Goal: Information Seeking & Learning: Learn about a topic

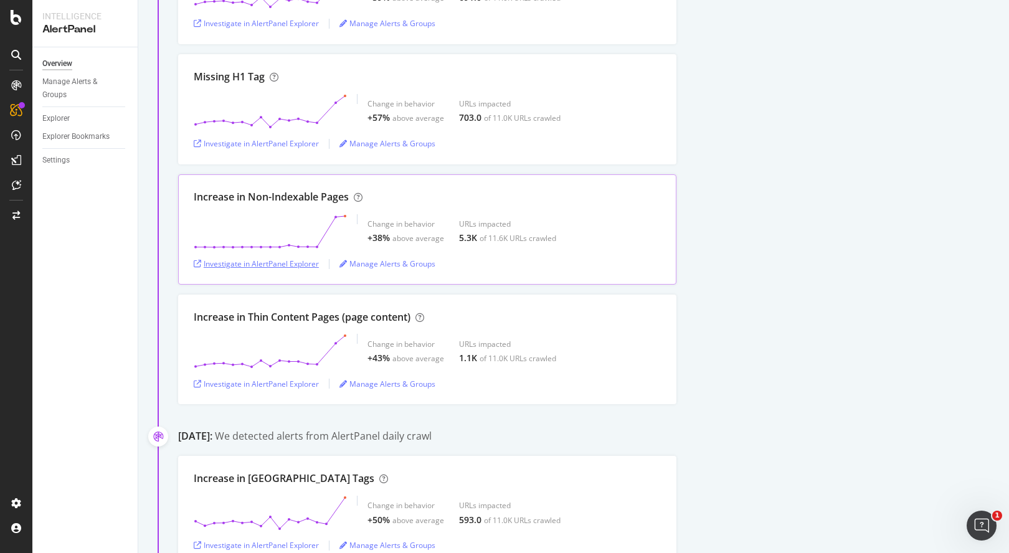
click at [289, 267] on div "Investigate in AlertPanel Explorer" at bounding box center [256, 264] width 125 height 11
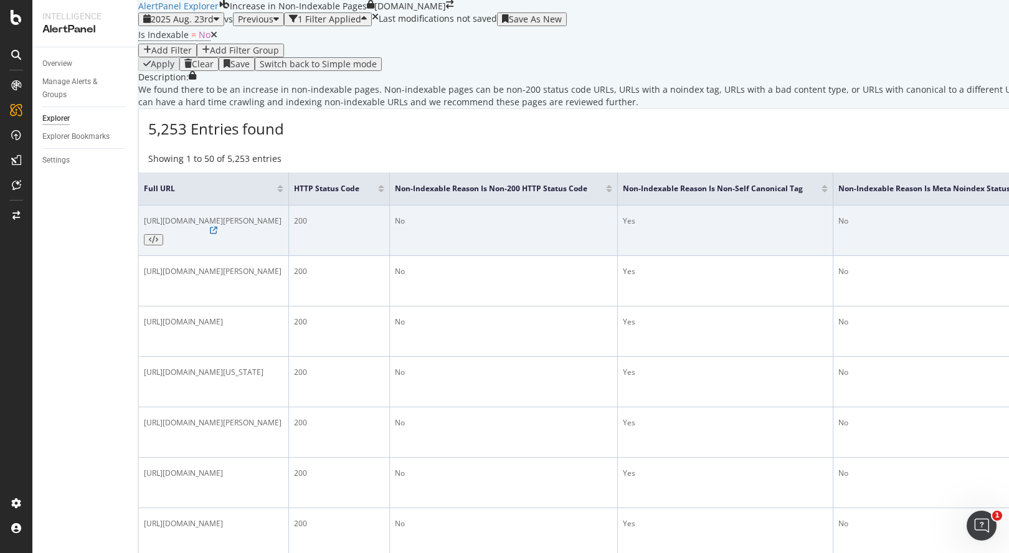
scroll to position [184, 0]
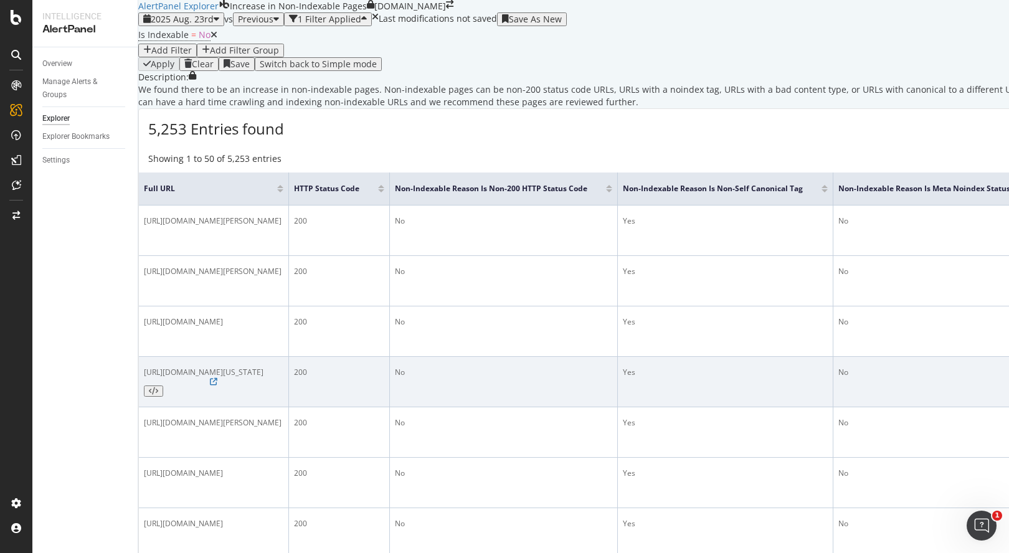
scroll to position [352, 0]
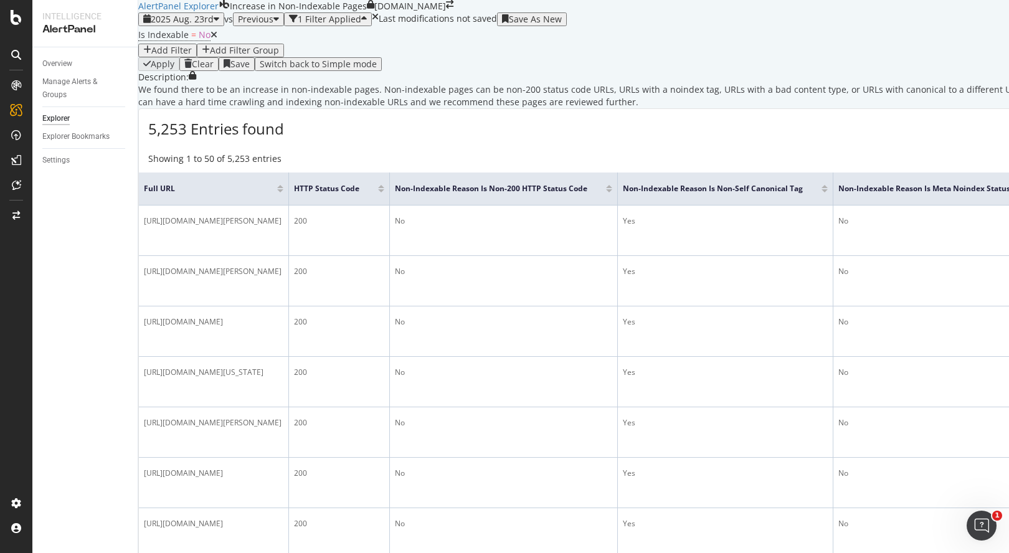
click at [192, 55] on div "Add Filter" at bounding box center [171, 50] width 40 height 10
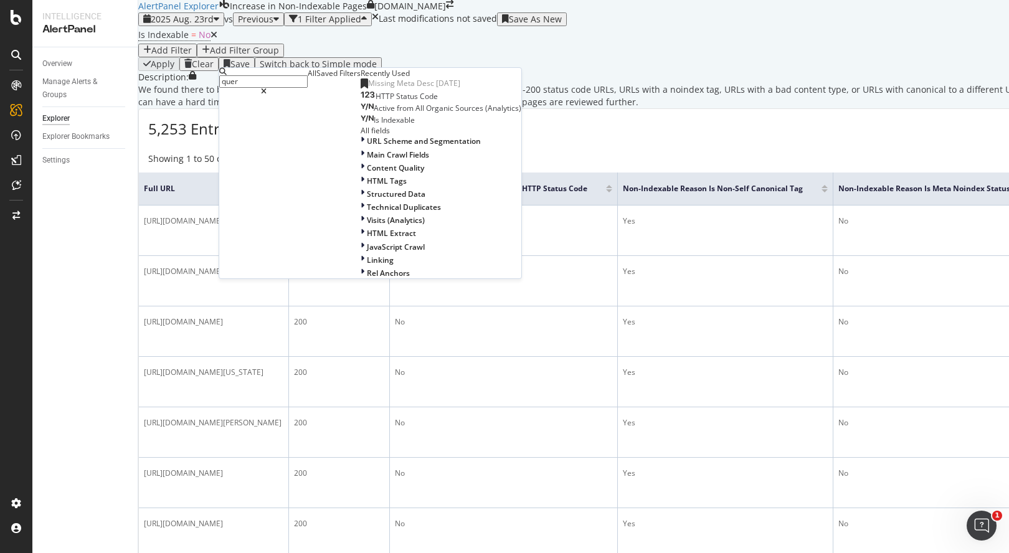
type input "query"
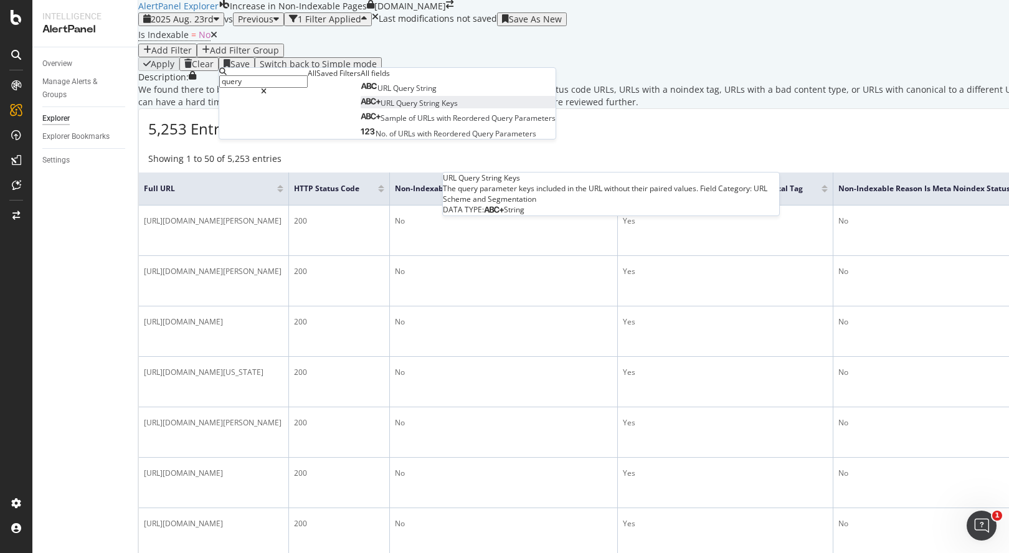
click at [396, 108] on span "Query" at bounding box center [407, 103] width 23 height 11
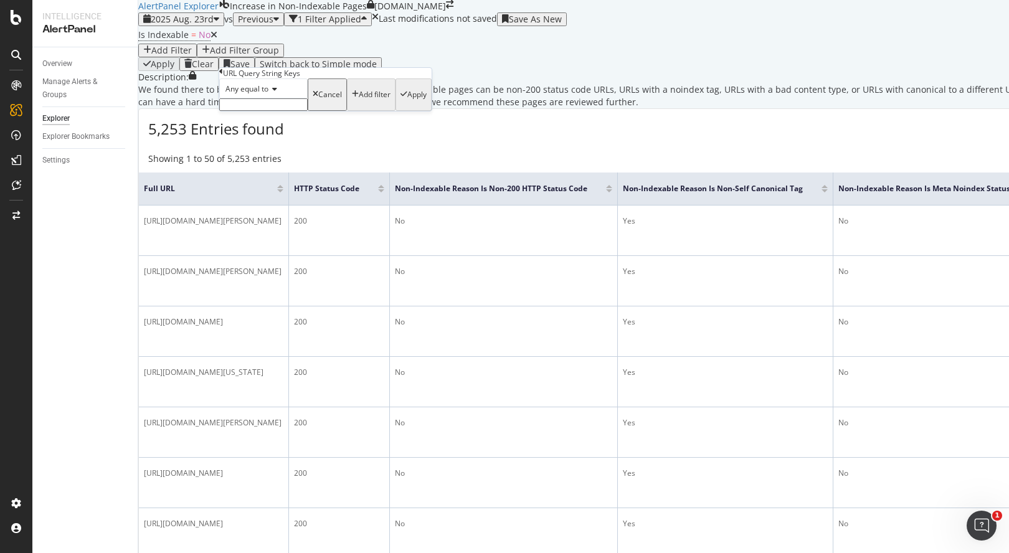
click at [277, 93] on icon at bounding box center [273, 88] width 9 height 7
click at [265, 255] on span "Doesn't exist" at bounding box center [245, 250] width 45 height 11
click at [353, 98] on div "Doesn't exist Cancel Add filter Apply" at bounding box center [317, 88] width 196 height 20
click at [391, 93] on div "Apply" at bounding box center [400, 88] width 19 height 9
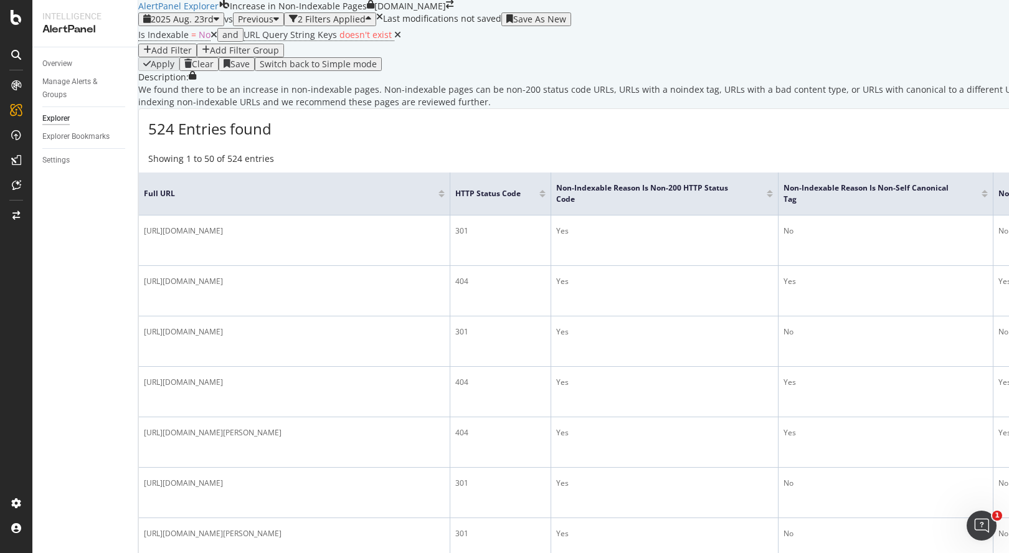
click at [354, 108] on div "Description: We found there to be an increase in non-indexable pages. Non-index…" at bounding box center [767, 89] width 1259 height 37
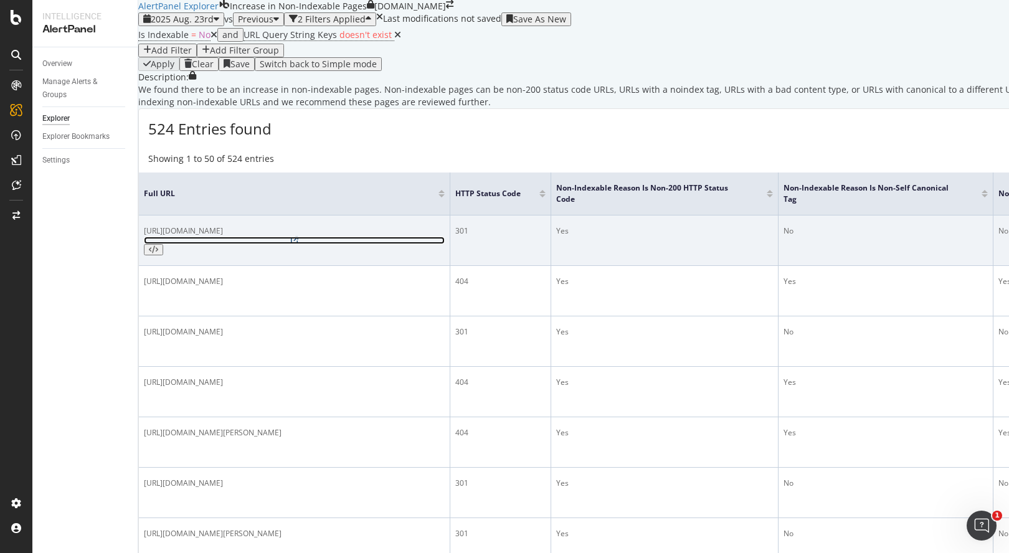
click at [298, 244] on icon at bounding box center [294, 240] width 7 height 7
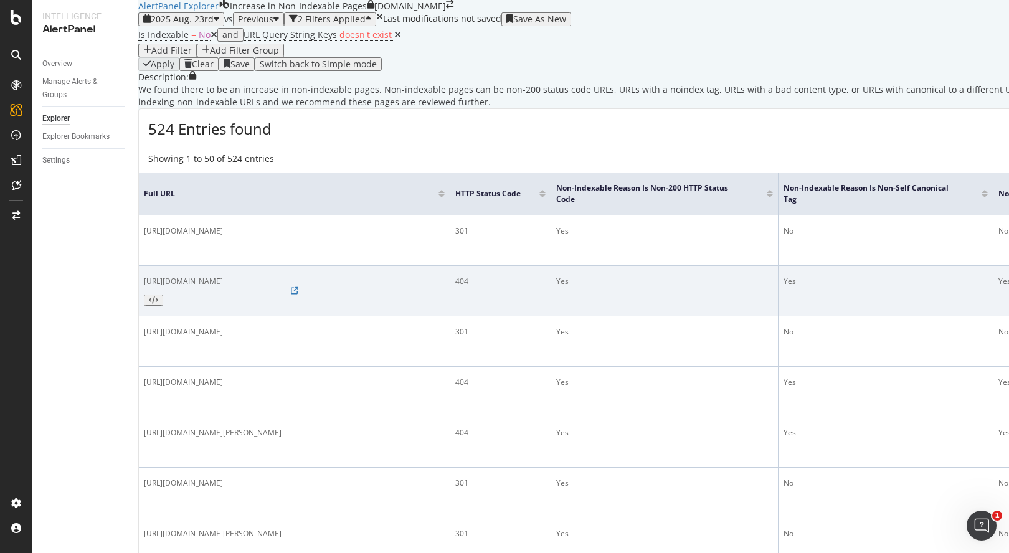
click at [362, 306] on div "https://www.castlery.com/au/products/percale-sheet-set" at bounding box center [294, 291] width 301 height 30
click at [298, 295] on icon at bounding box center [294, 290] width 7 height 7
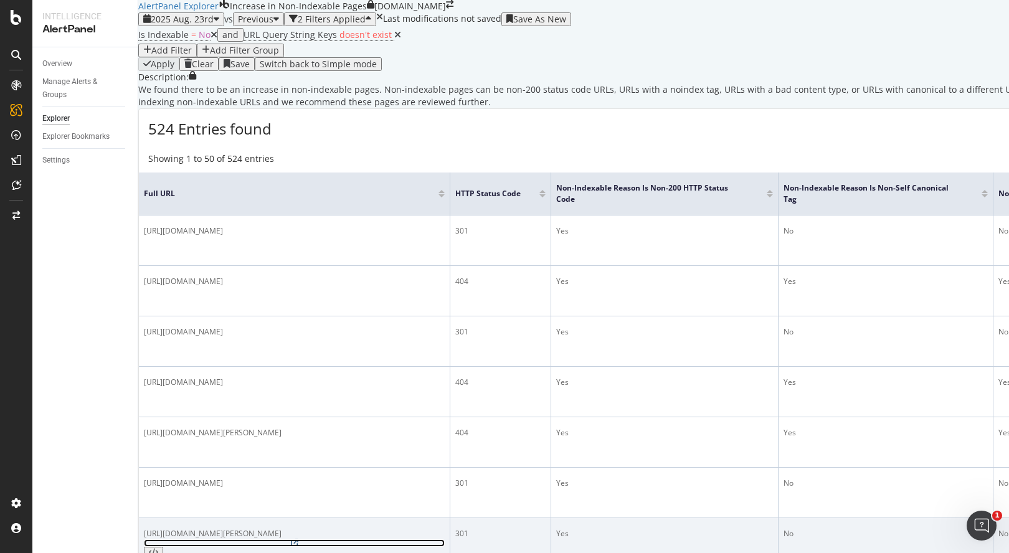
click at [298, 539] on icon at bounding box center [294, 542] width 7 height 7
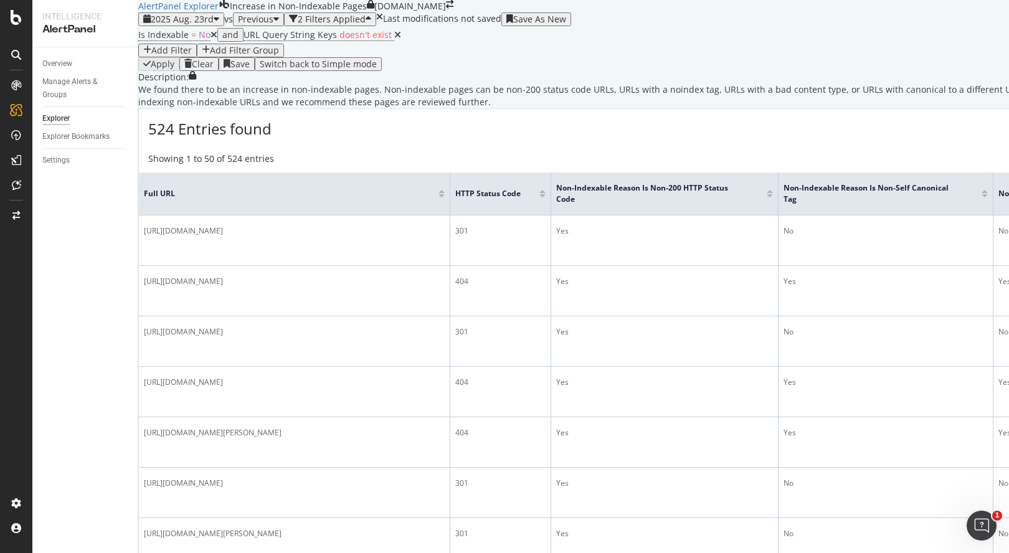
click at [219, 24] on div "button" at bounding box center [217, 19] width 6 height 10
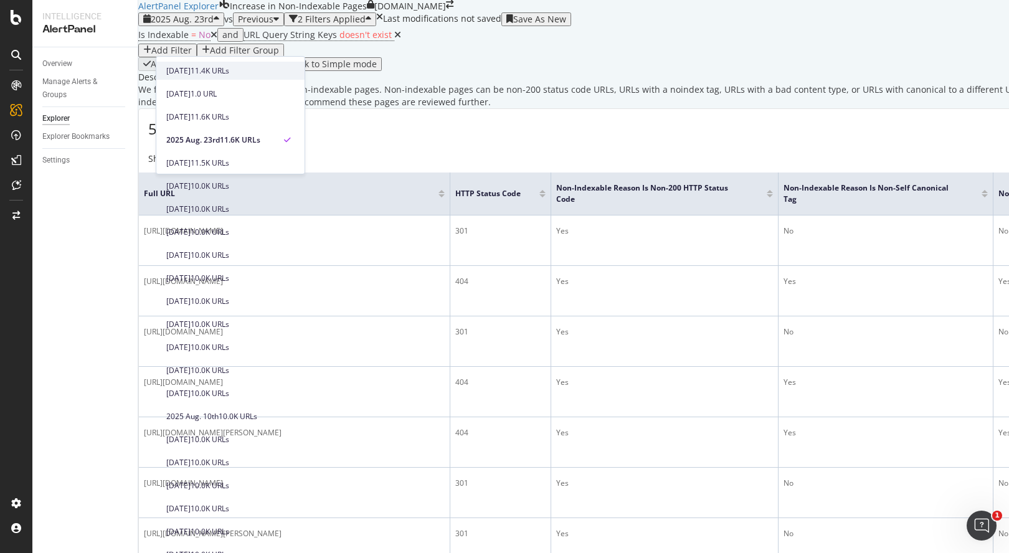
click at [191, 69] on div "[DATE]" at bounding box center [178, 70] width 24 height 11
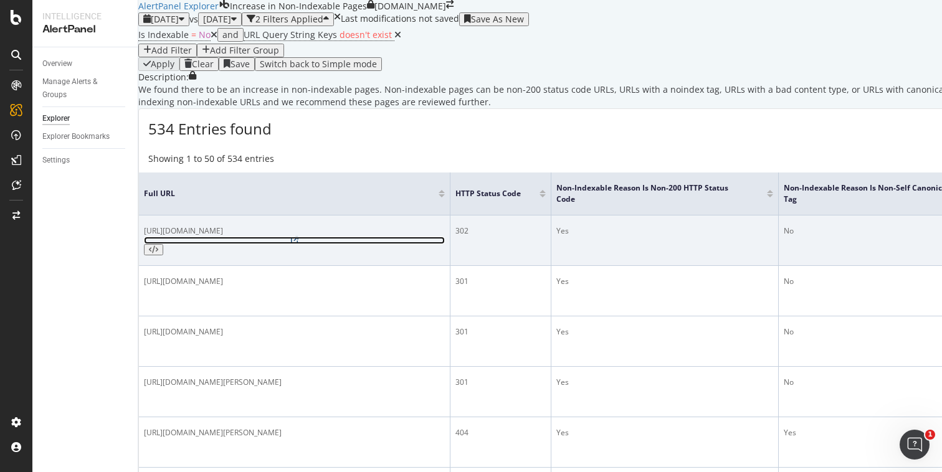
click at [291, 244] on icon at bounding box center [294, 240] width 7 height 7
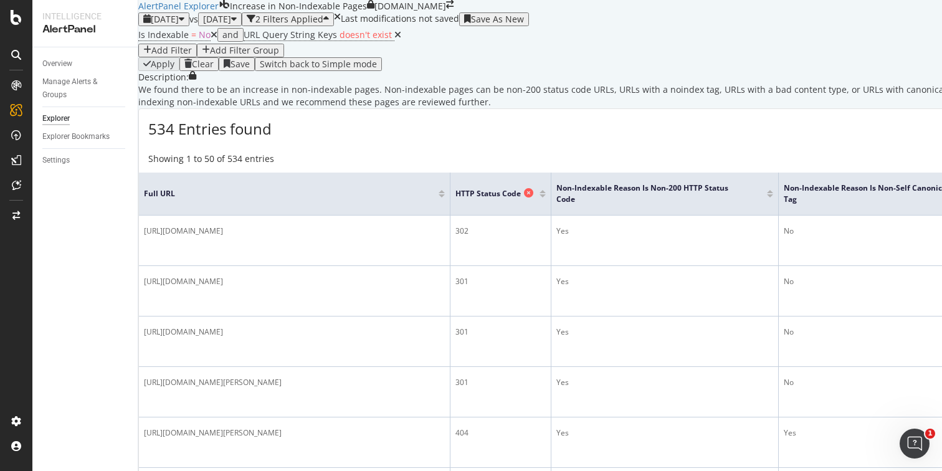
scroll to position [193, 0]
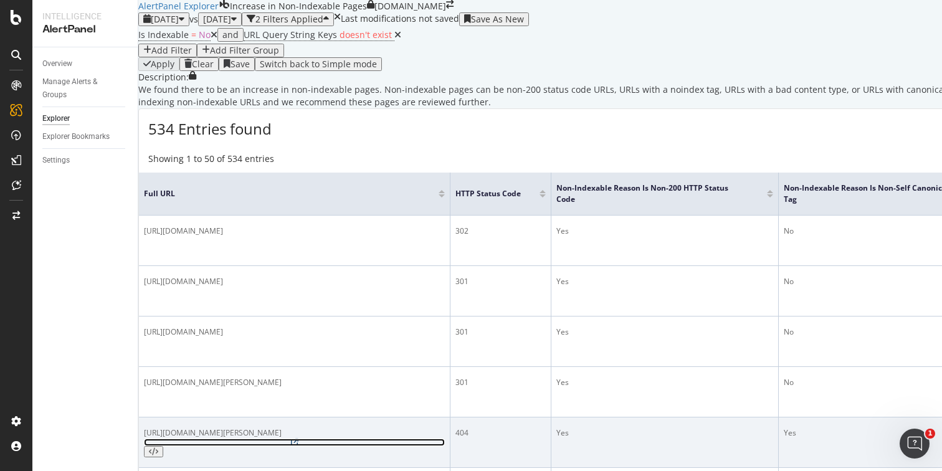
click at [298, 439] on icon at bounding box center [294, 442] width 7 height 7
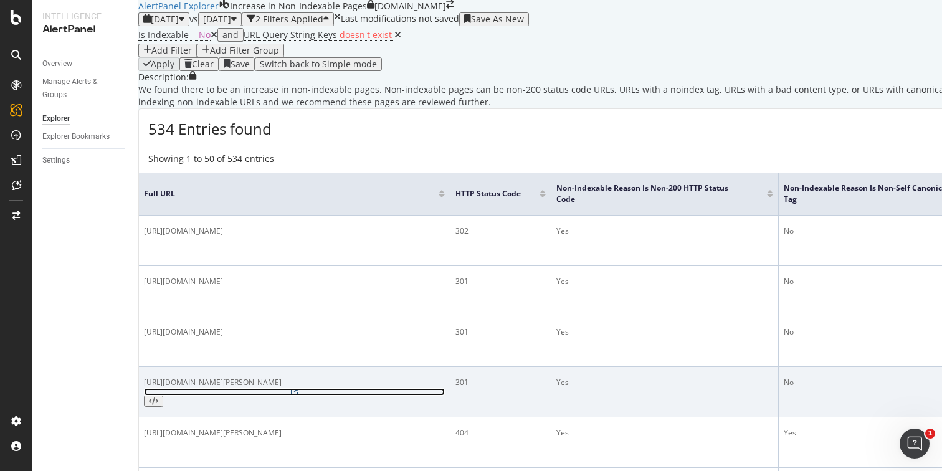
click at [298, 388] on icon at bounding box center [294, 391] width 7 height 7
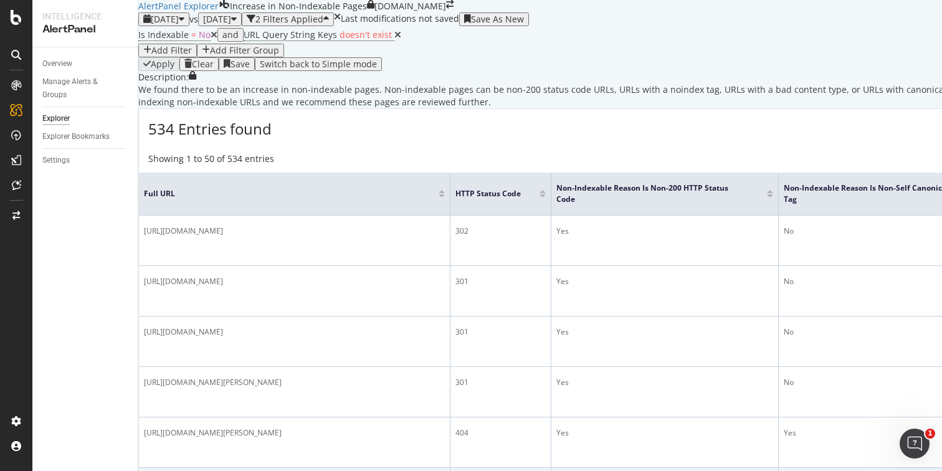
scroll to position [0, 0]
click at [151, 55] on div "button" at bounding box center [147, 50] width 8 height 10
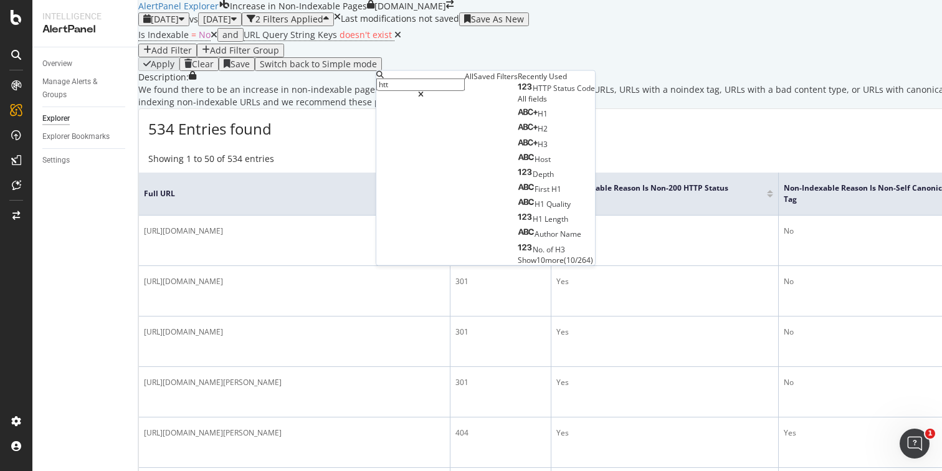
type input "http"
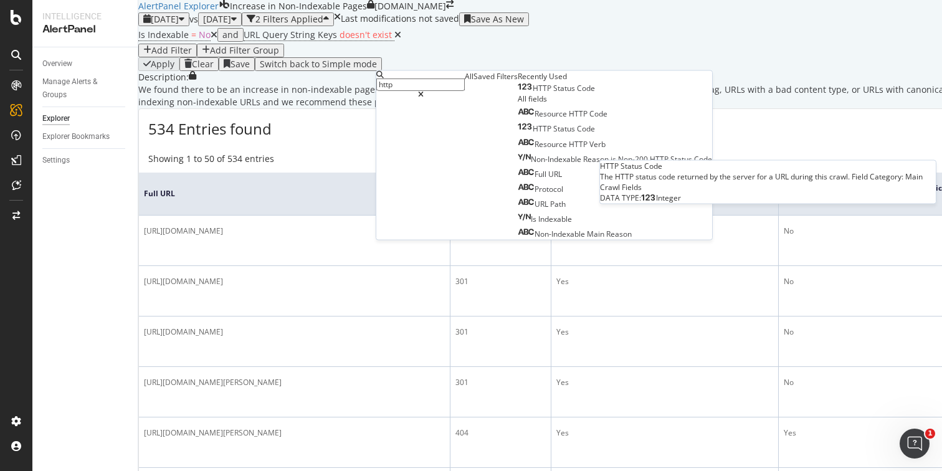
click at [577, 93] on span "Code" at bounding box center [586, 88] width 18 height 11
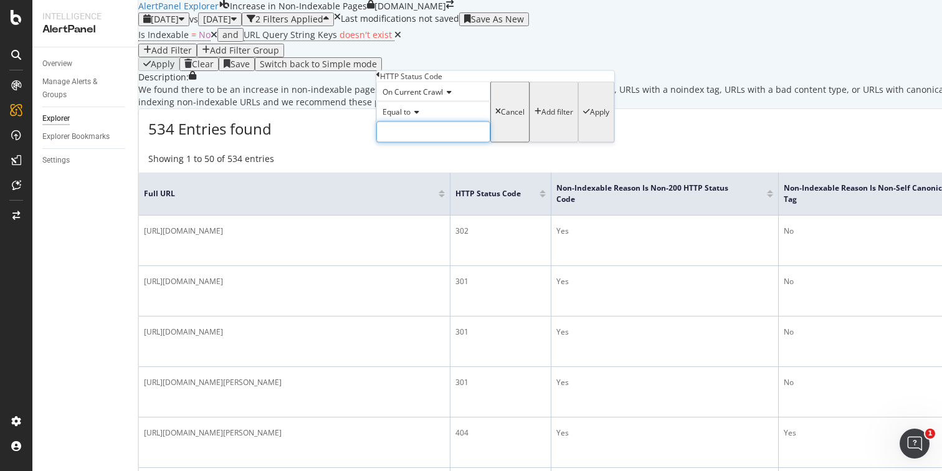
click at [429, 143] on input "number" at bounding box center [433, 131] width 114 height 21
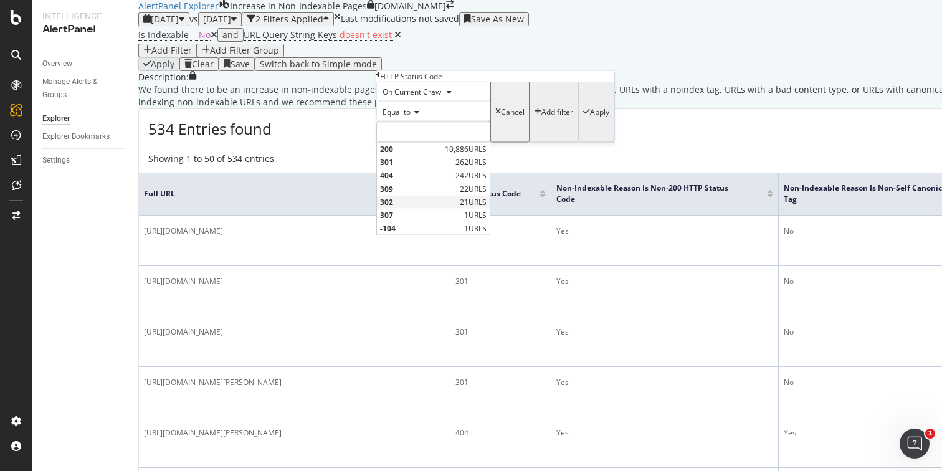
click at [416, 207] on span "302" at bounding box center [418, 201] width 77 height 11
type input "302"
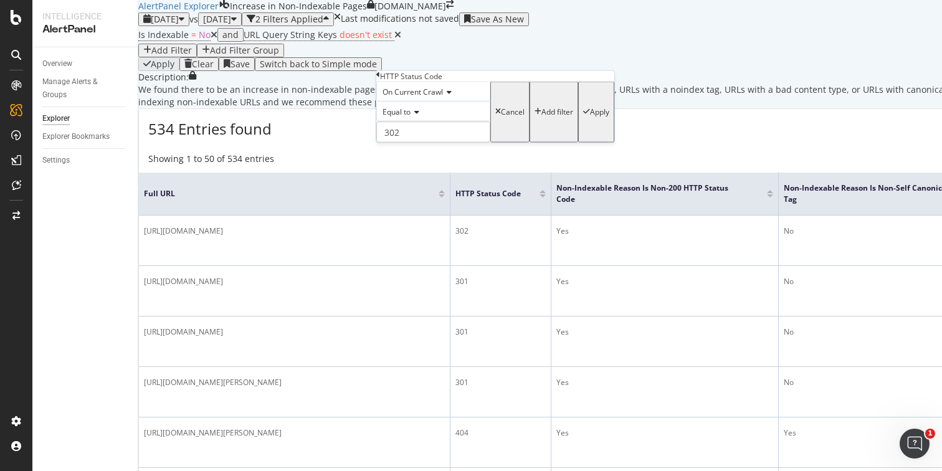
click at [590, 116] on div "Apply" at bounding box center [599, 112] width 19 height 9
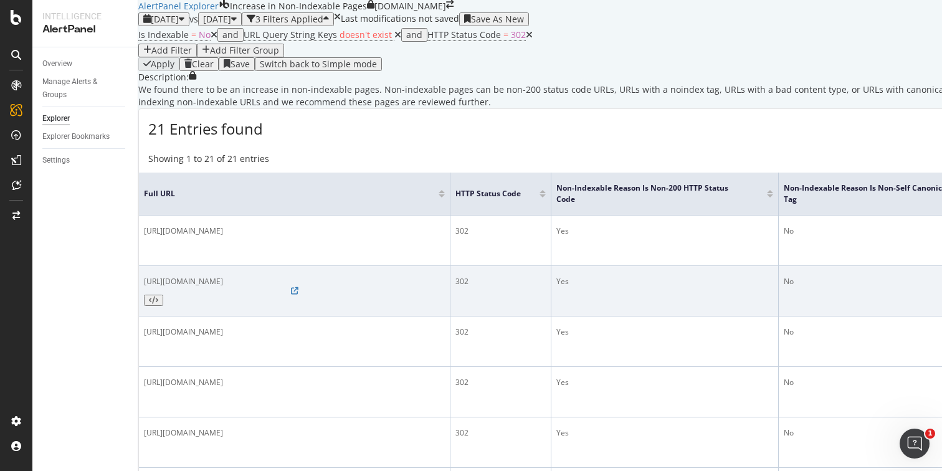
scroll to position [63, 0]
click at [298, 290] on icon at bounding box center [294, 290] width 7 height 7
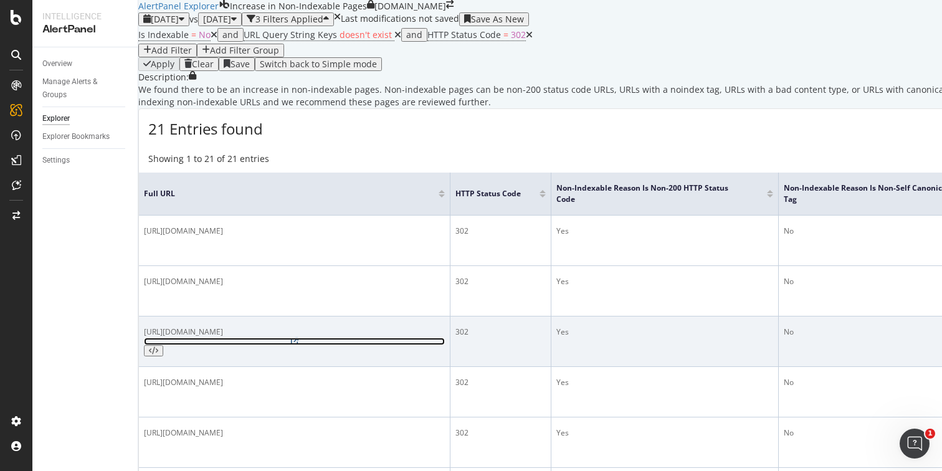
click at [293, 338] on icon at bounding box center [294, 341] width 7 height 7
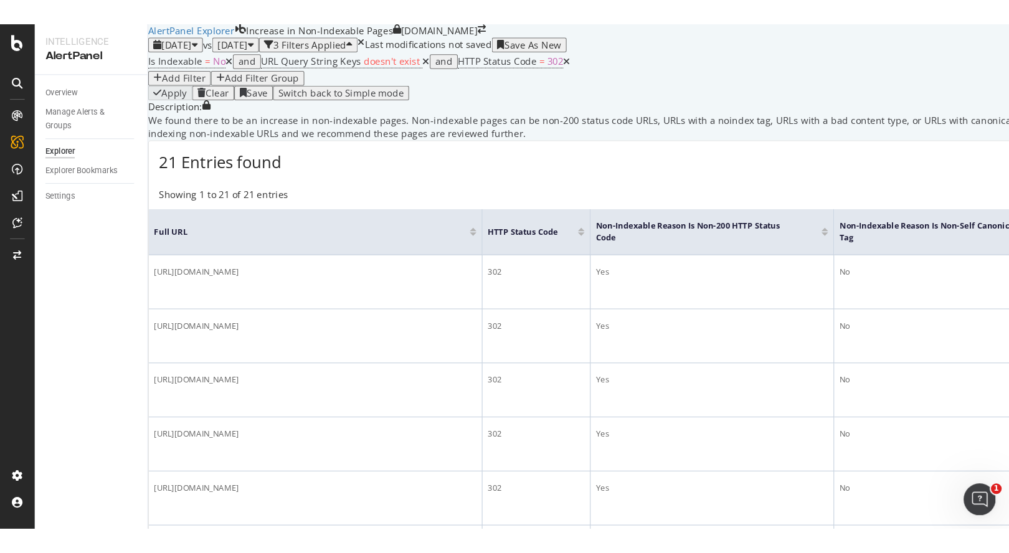
scroll to position [0, 0]
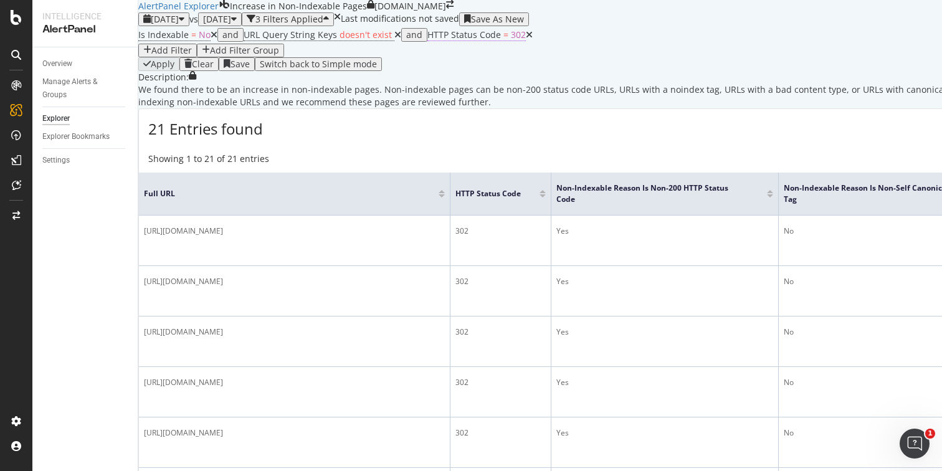
click at [465, 41] on span "HTTP Status Code = 302" at bounding box center [476, 35] width 98 height 12
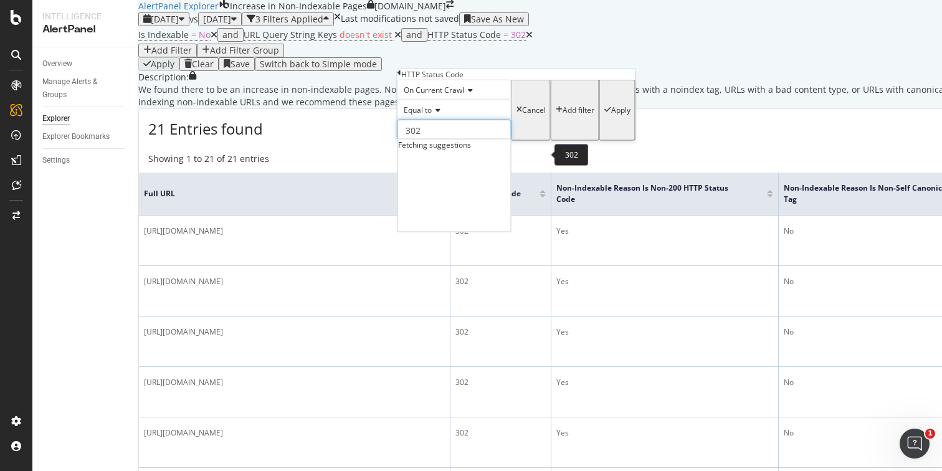
click at [434, 141] on input "302" at bounding box center [454, 130] width 114 height 21
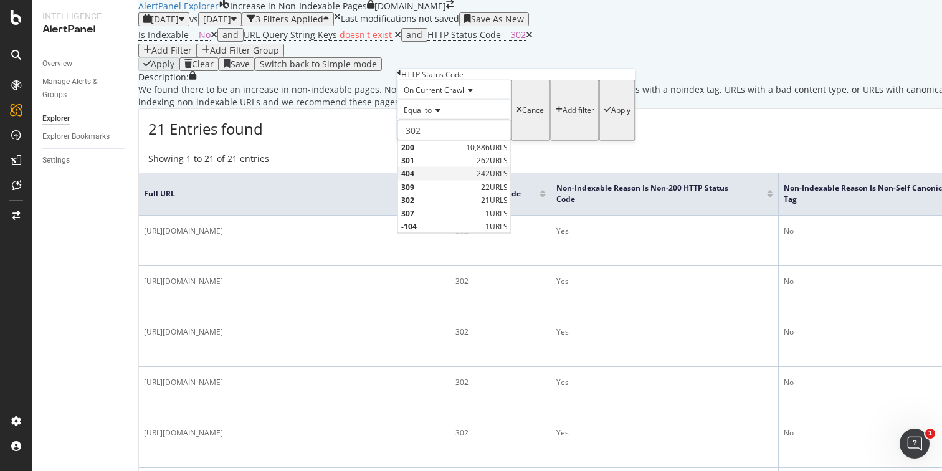
click at [433, 179] on span "404" at bounding box center [437, 173] width 72 height 11
type input "404"
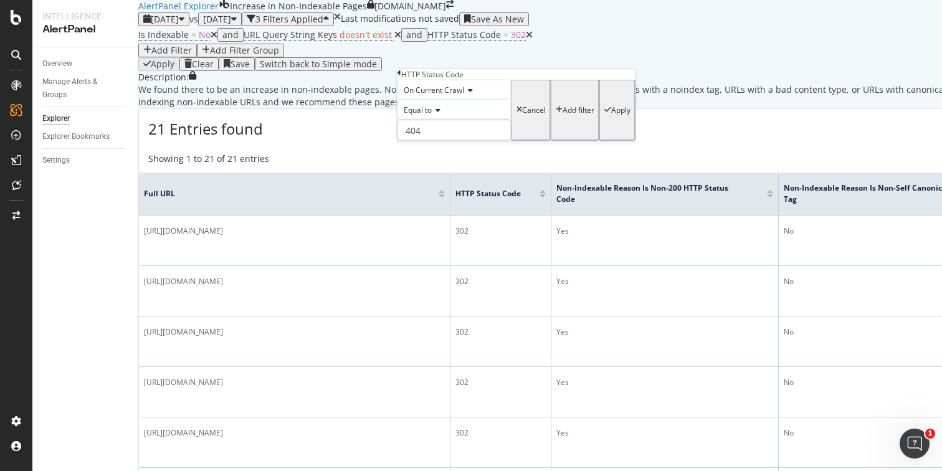
click at [611, 115] on div "Apply" at bounding box center [620, 110] width 19 height 9
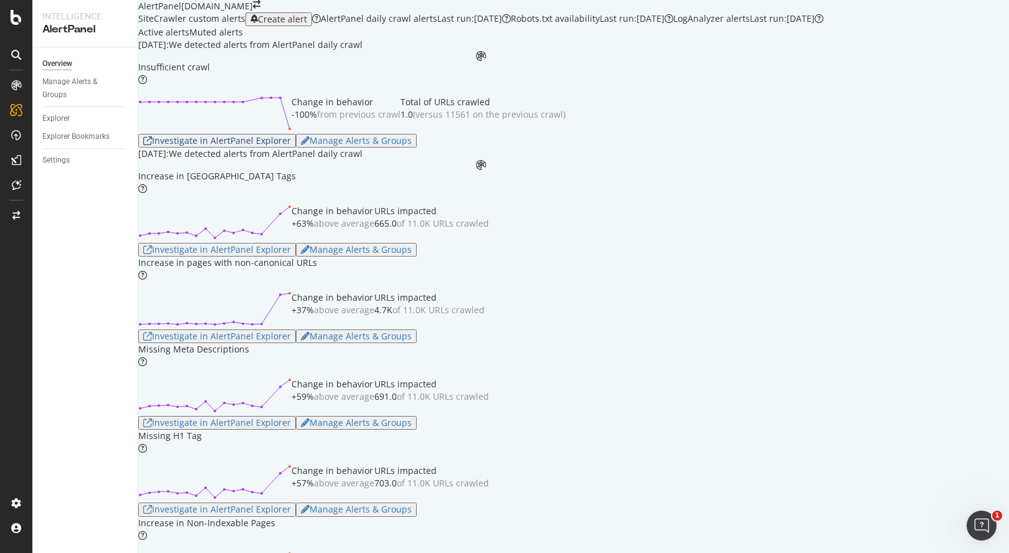
click at [283, 146] on div "Investigate in AlertPanel Explorer" at bounding box center [217, 141] width 148 height 10
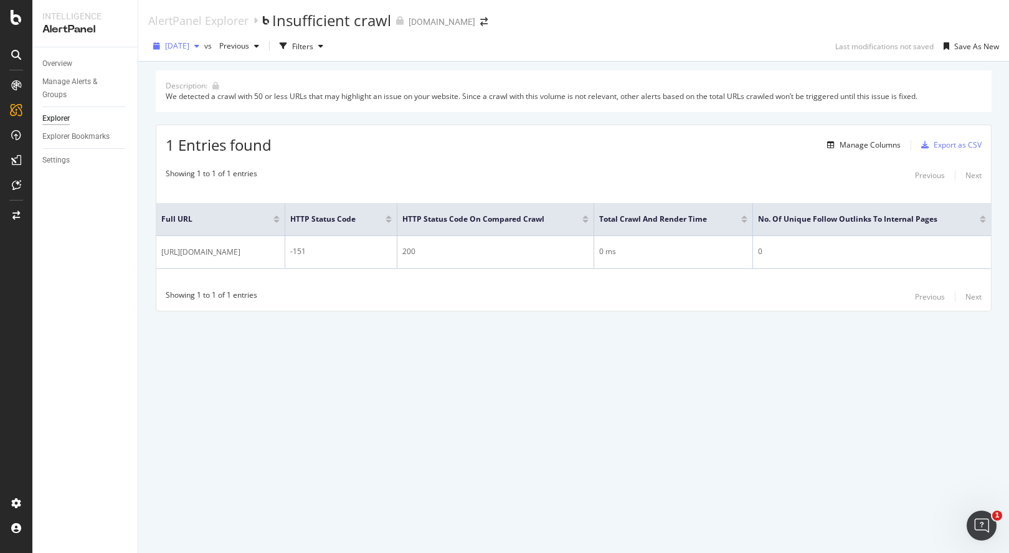
click at [204, 45] on div "button" at bounding box center [196, 45] width 15 height 7
click at [221, 66] on div "[DATE]" at bounding box center [198, 70] width 65 height 11
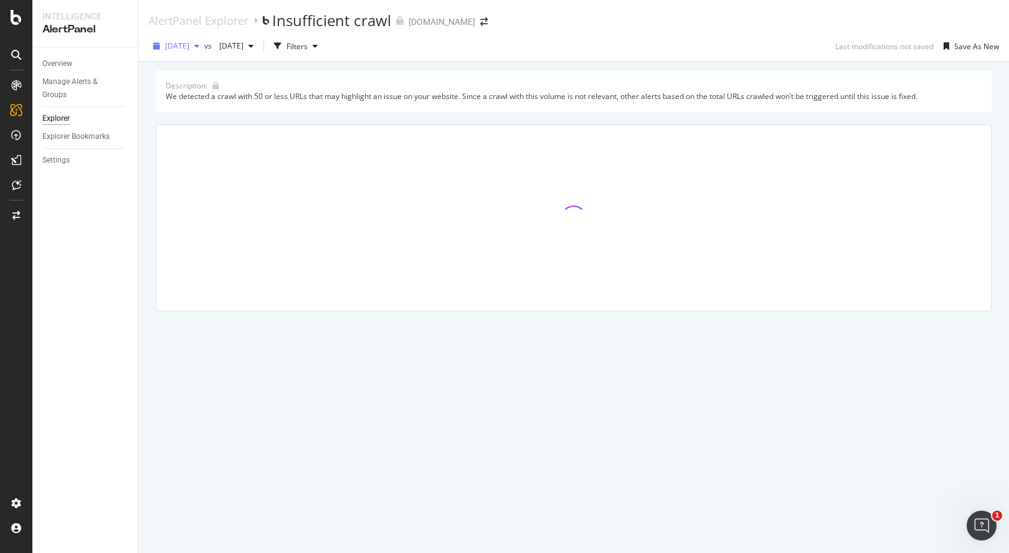
click at [199, 47] on icon "button" at bounding box center [196, 45] width 5 height 7
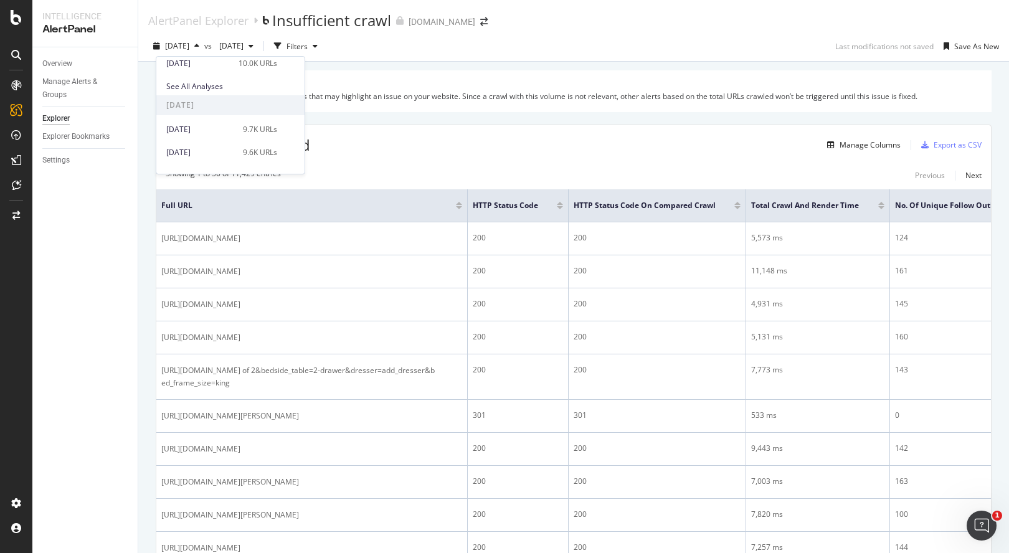
scroll to position [1377, 0]
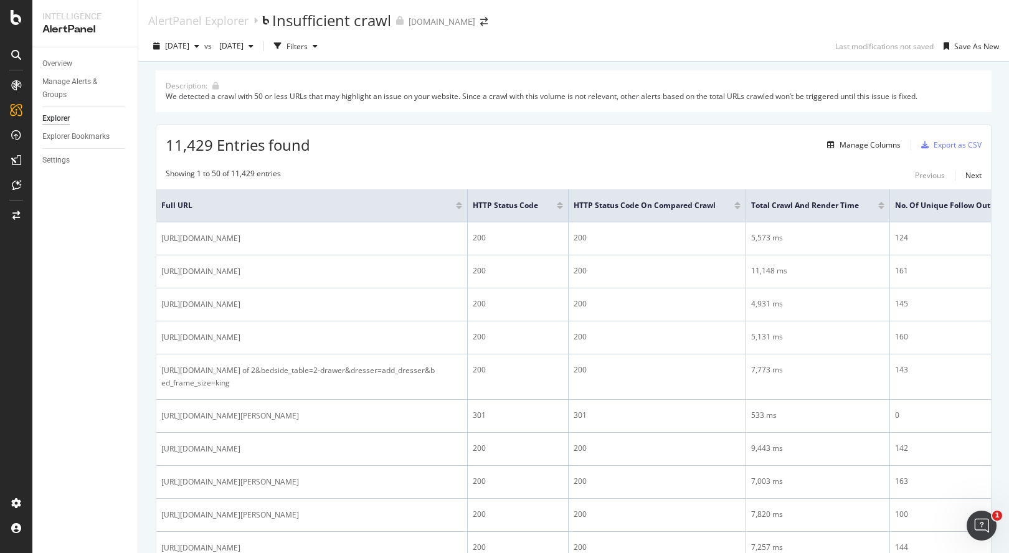
click at [509, 91] on div "We detected a crawl with 50 or less URLs that may highlight an issue on your we…" at bounding box center [574, 96] width 816 height 11
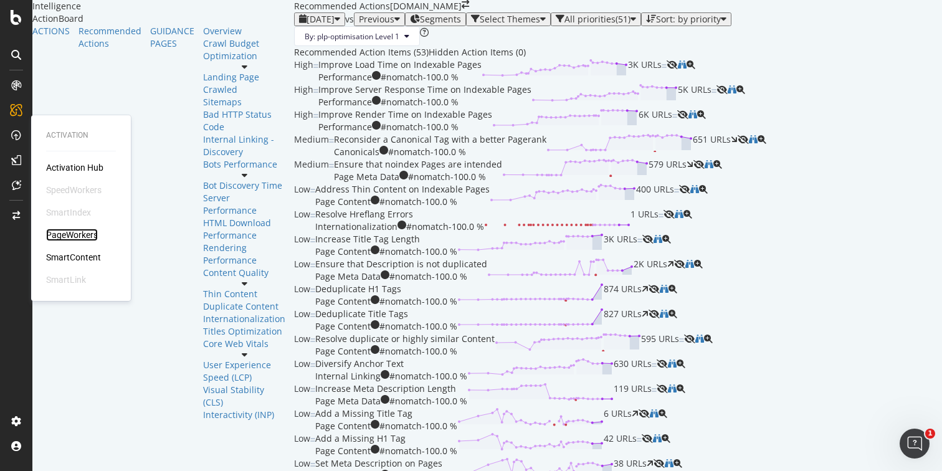
click at [73, 234] on div "PageWorkers" at bounding box center [72, 235] width 52 height 12
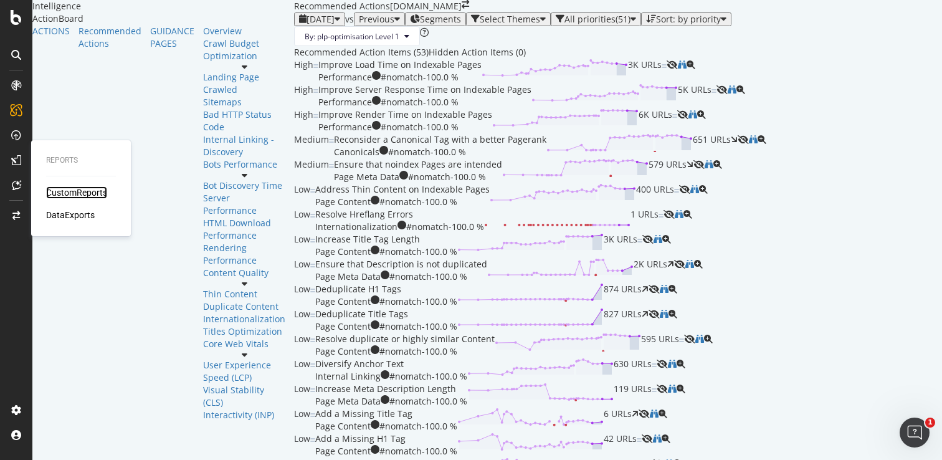
click at [68, 189] on div "CustomReports" at bounding box center [76, 192] width 61 height 12
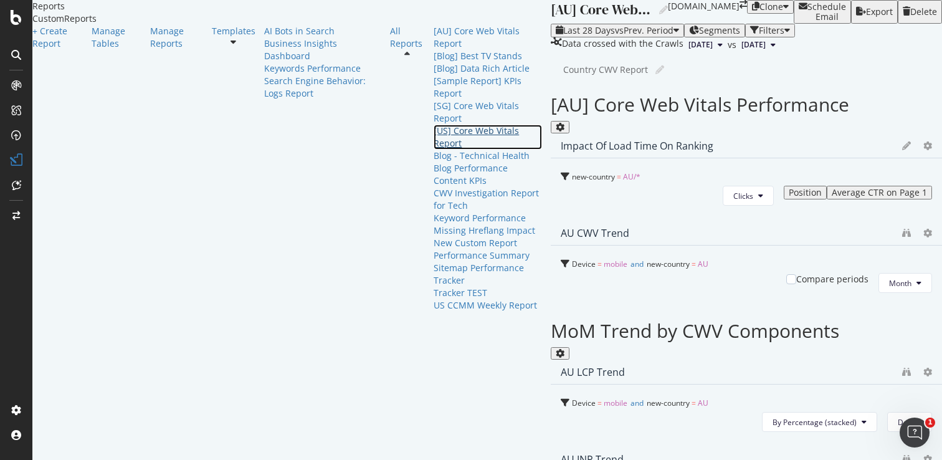
click at [434, 150] on div "[US] Core Web Vitals Report" at bounding box center [488, 137] width 108 height 25
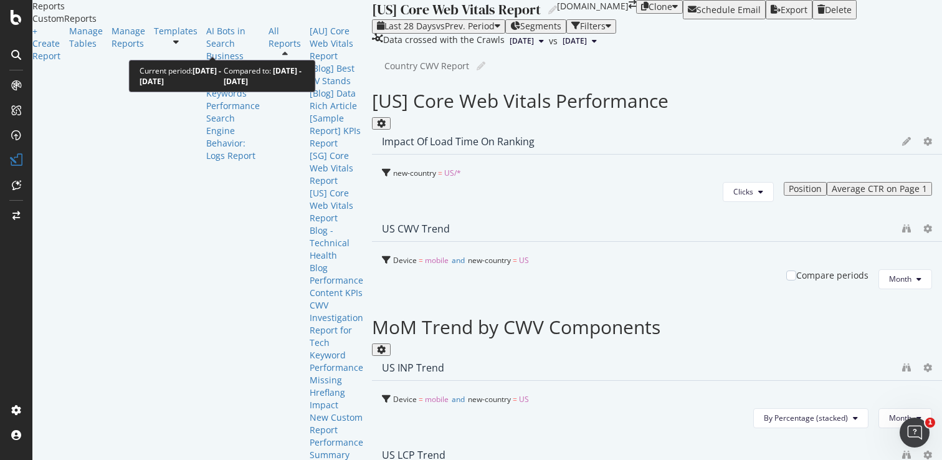
click at [436, 32] on span "vs Prev. Period" at bounding box center [465, 26] width 59 height 12
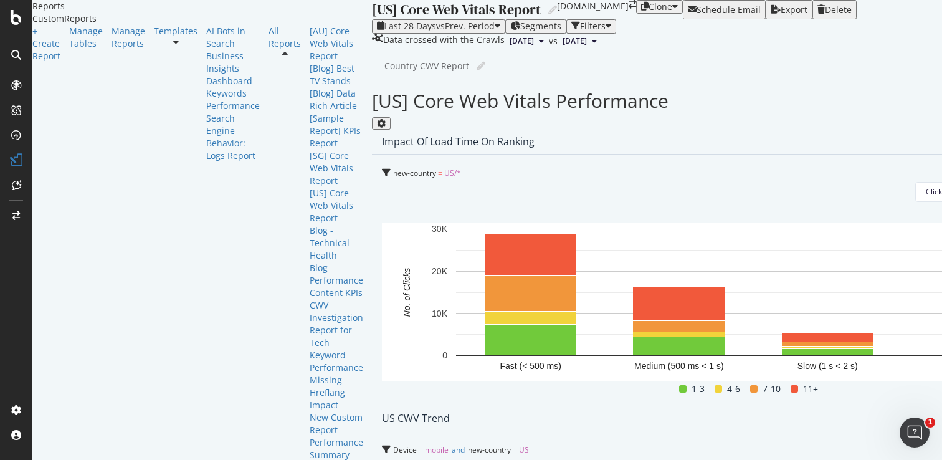
click at [462, 75] on div "Country CWV Report Country CWV Report" at bounding box center [759, 66] width 750 height 19
click at [880, 213] on span "Day" at bounding box center [880, 213] width 24 height 11
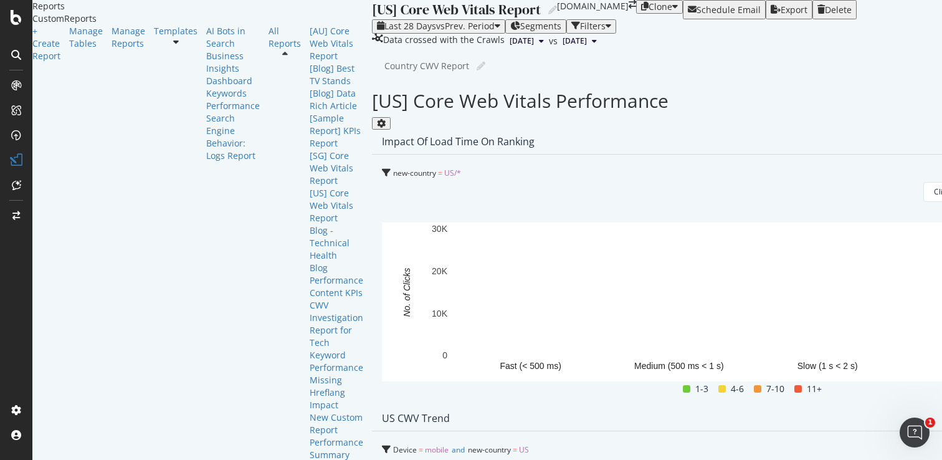
scroll to position [602, 0]
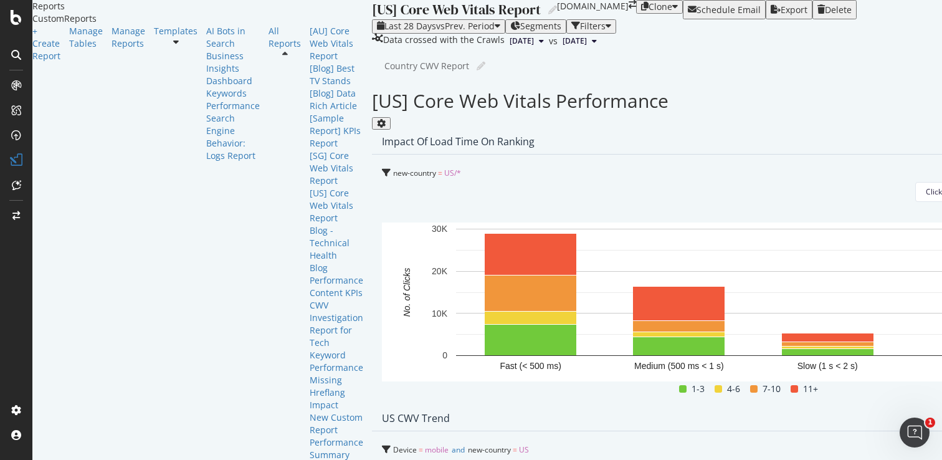
click at [687, 251] on span "Day" at bounding box center [687, 250] width 24 height 11
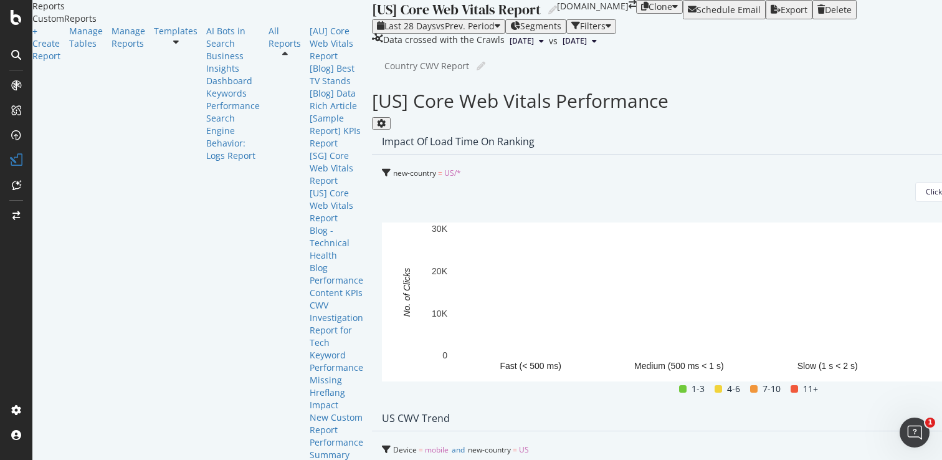
scroll to position [862, 0]
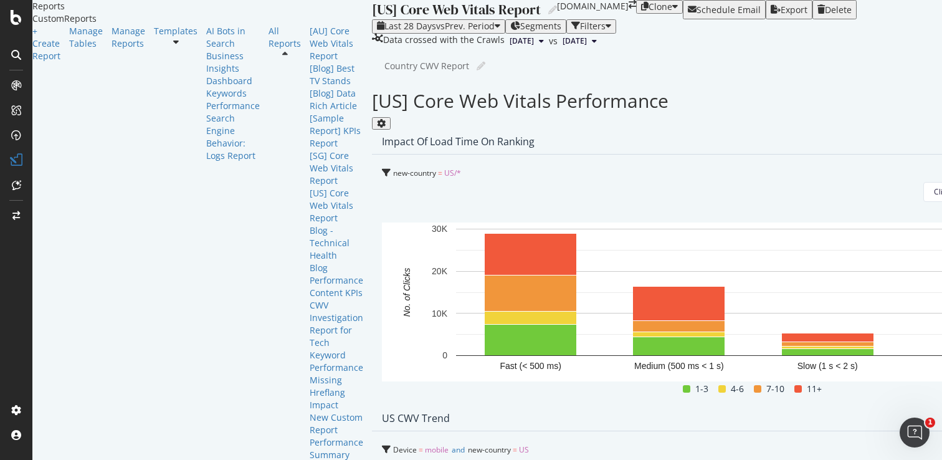
click at [683, 288] on span "Day" at bounding box center [687, 288] width 24 height 11
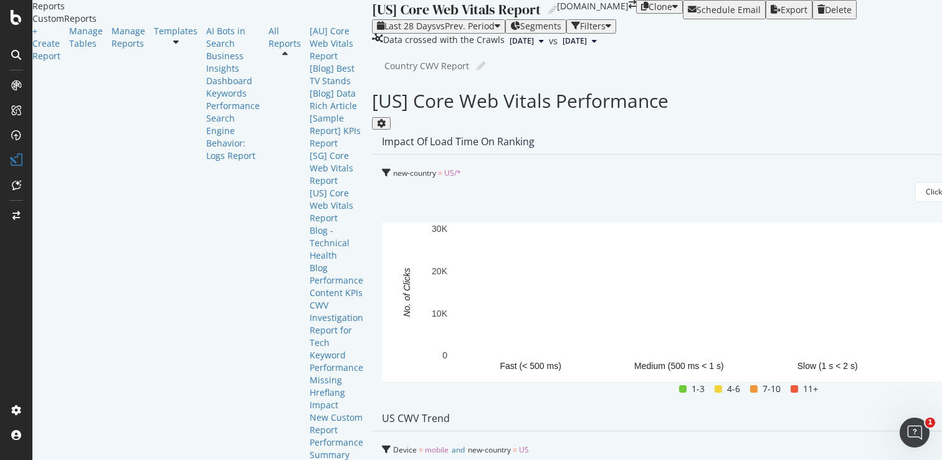
scroll to position [1479, 0]
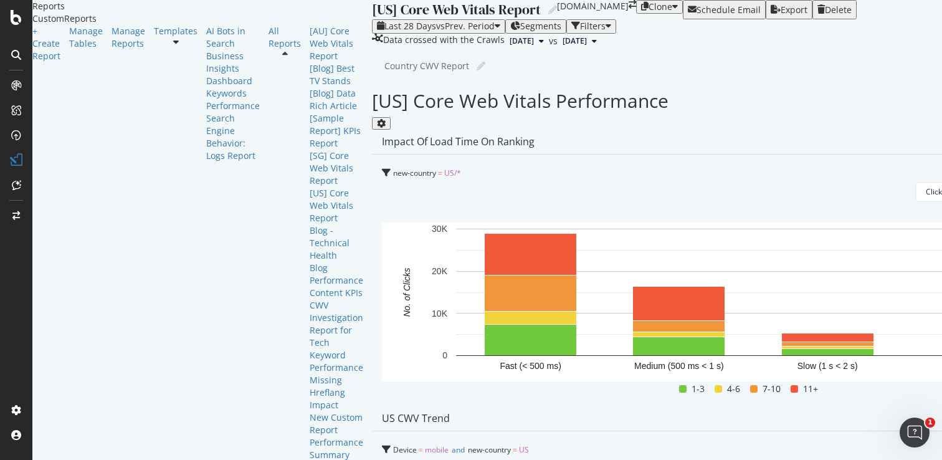
click at [623, 130] on span "By Percentage (stacked)" at bounding box center [623, 133] width 84 height 11
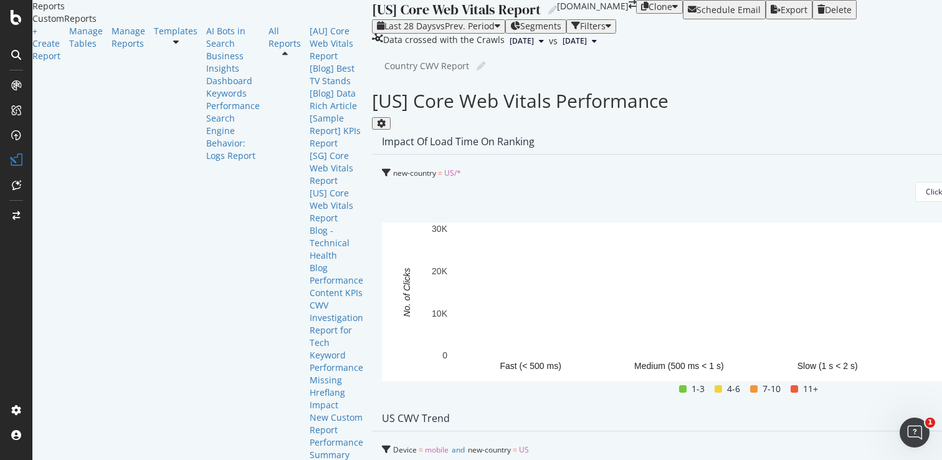
scroll to position [396, 0]
